Goal: Information Seeking & Learning: Learn about a topic

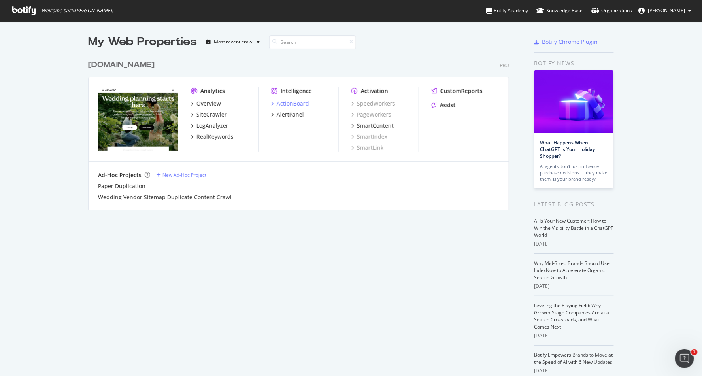
click at [291, 100] on div "ActionBoard" at bounding box center [293, 104] width 32 height 8
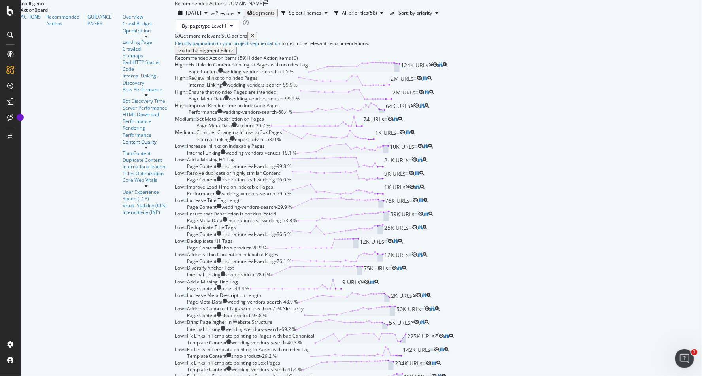
click at [122, 138] on div "Content Quality" at bounding box center [145, 141] width 47 height 7
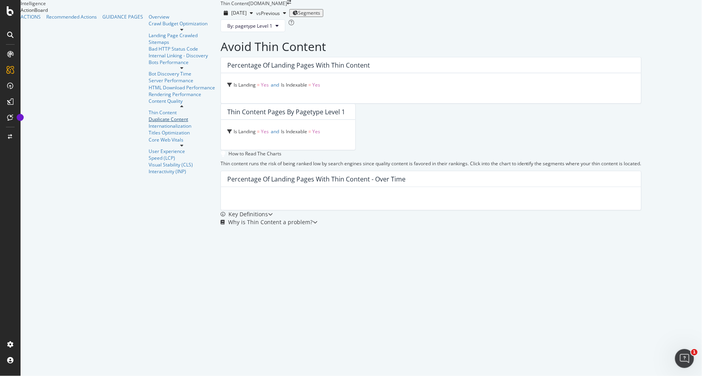
click at [149, 122] on div "Duplicate Content" at bounding box center [182, 119] width 66 height 7
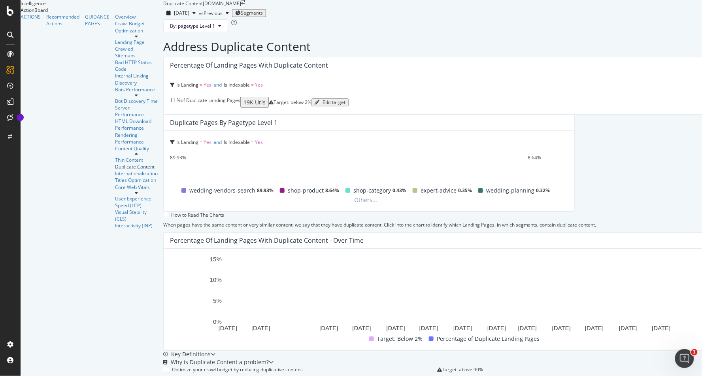
scroll to position [212, 0]
